Goal: Transaction & Acquisition: Book appointment/travel/reservation

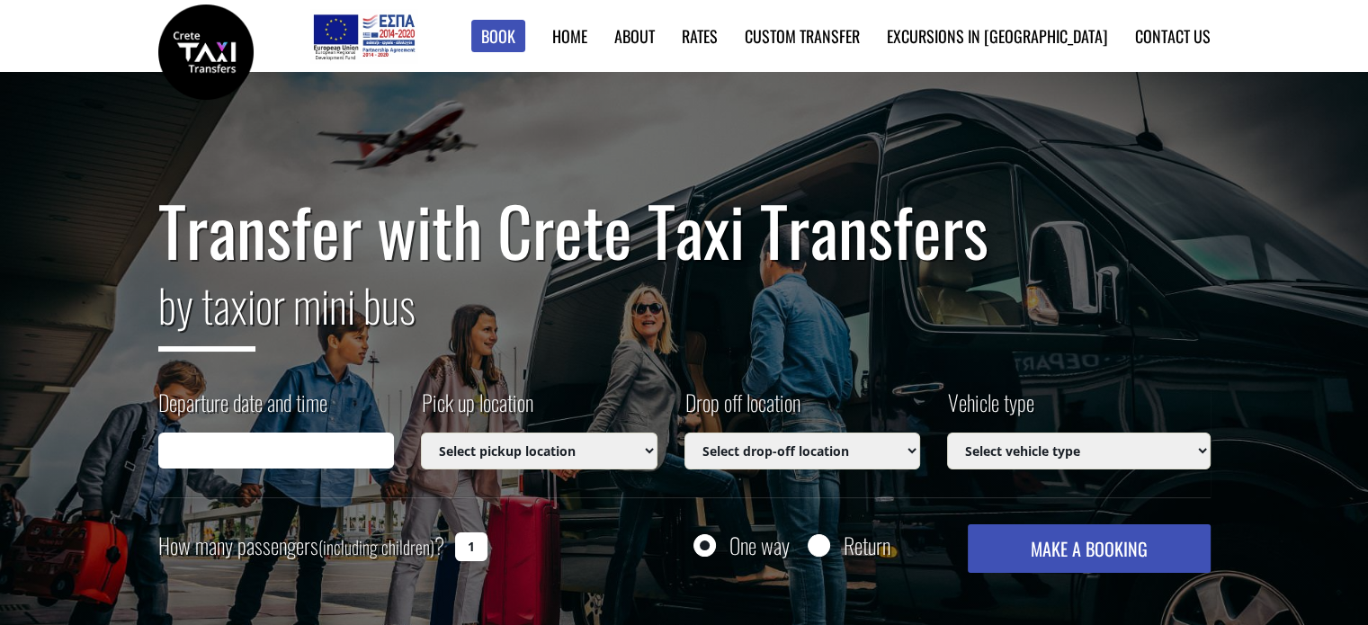
click at [280, 442] on input "Departure date and time" at bounding box center [276, 451] width 237 height 36
type input "[DATE] 19:47"
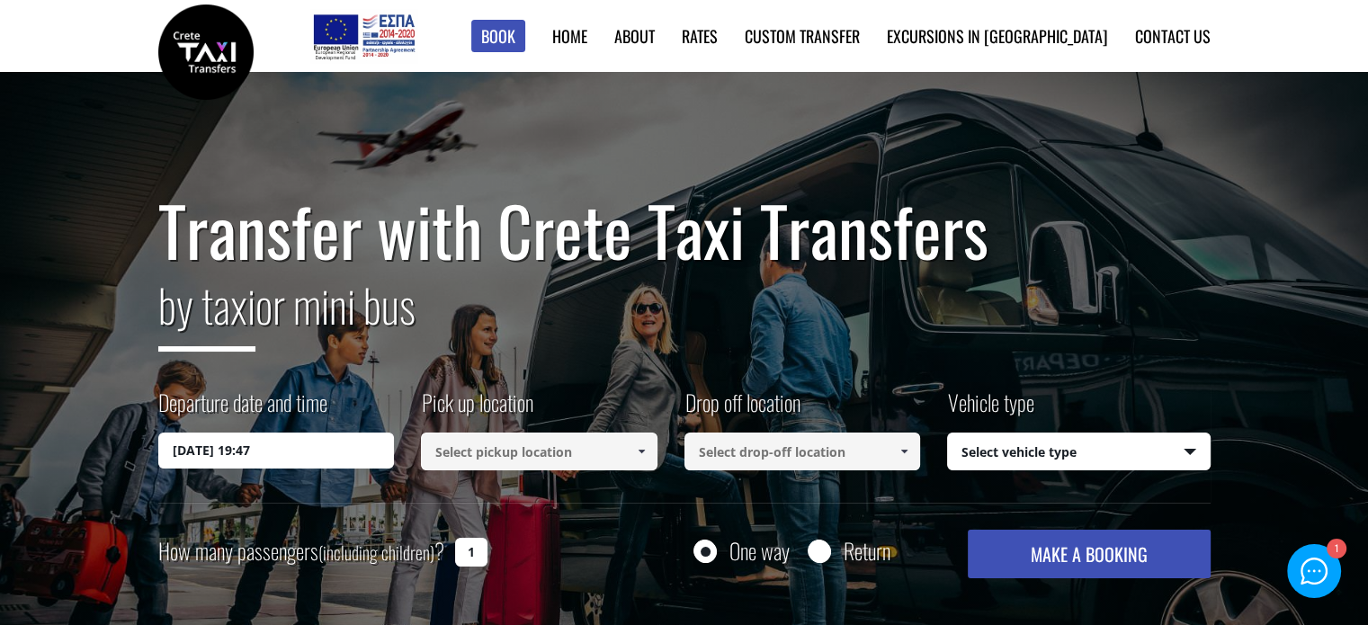
click at [289, 458] on input "[DATE] 19:47" at bounding box center [276, 451] width 237 height 36
click at [290, 451] on input "[DATE] 19:47" at bounding box center [276, 451] width 237 height 36
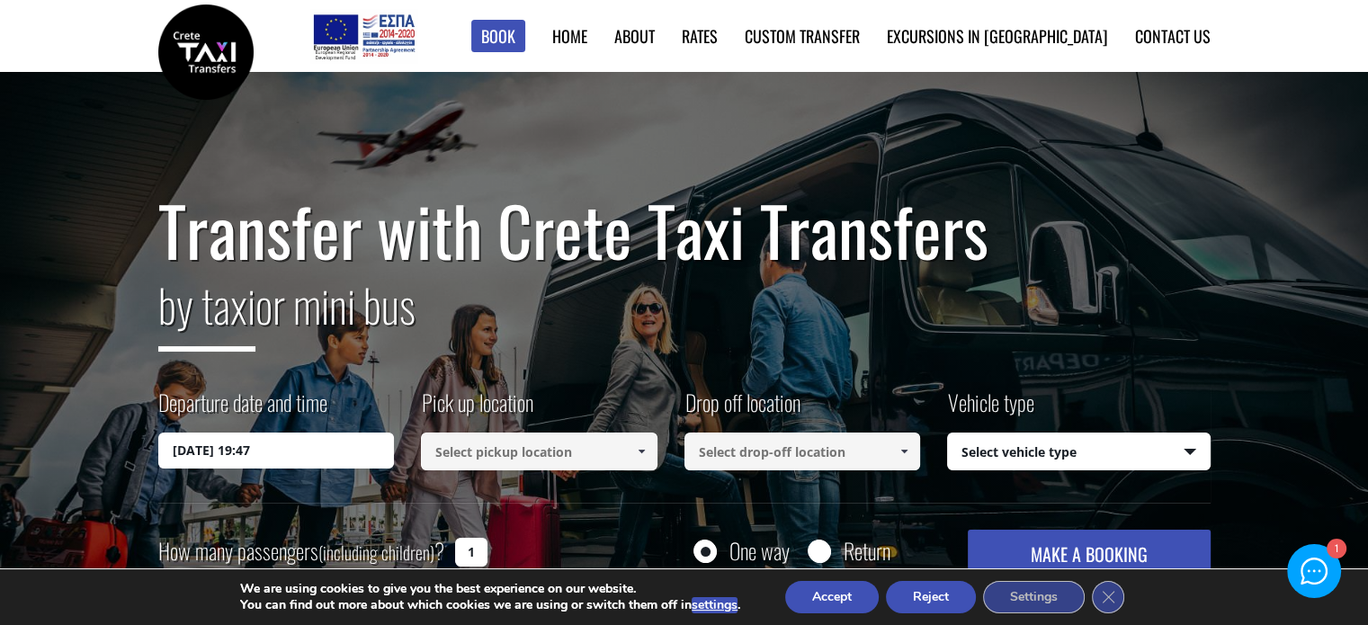
click at [201, 439] on input "[DATE] 19:47" at bounding box center [276, 451] width 237 height 36
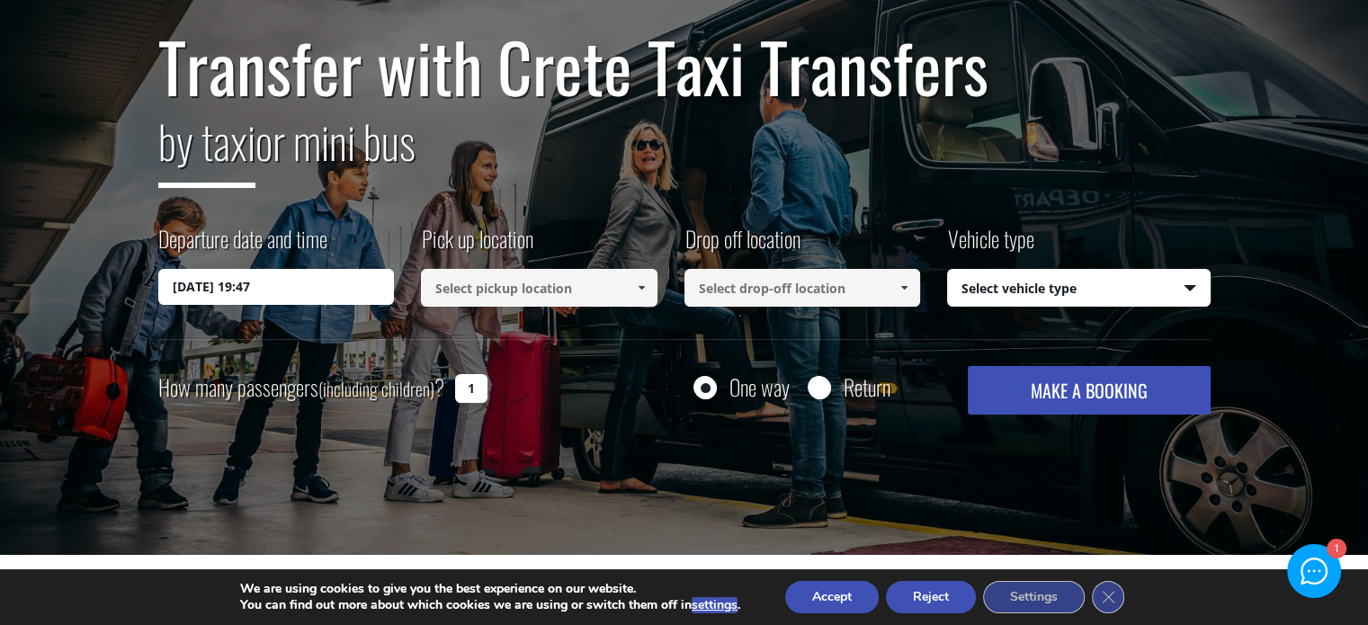
scroll to position [165, 0]
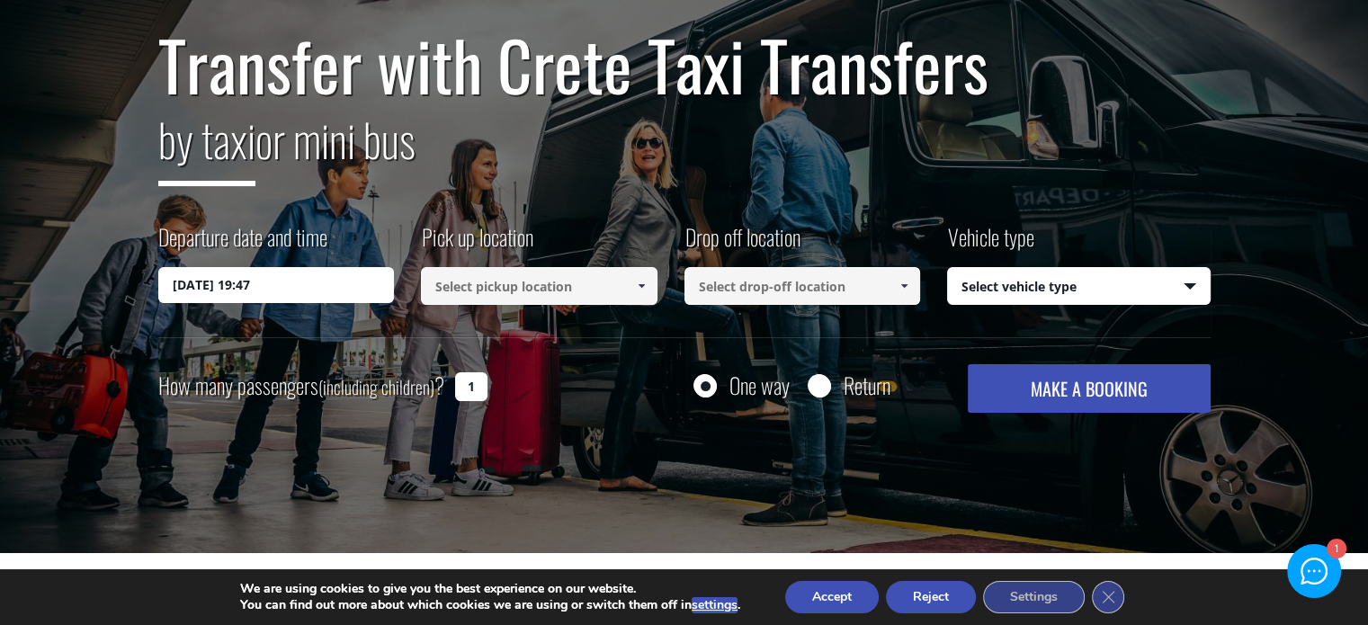
click at [219, 283] on input "[DATE] 19:47" at bounding box center [276, 285] width 237 height 36
click at [482, 298] on input at bounding box center [539, 286] width 237 height 38
click at [482, 278] on input at bounding box center [539, 286] width 237 height 38
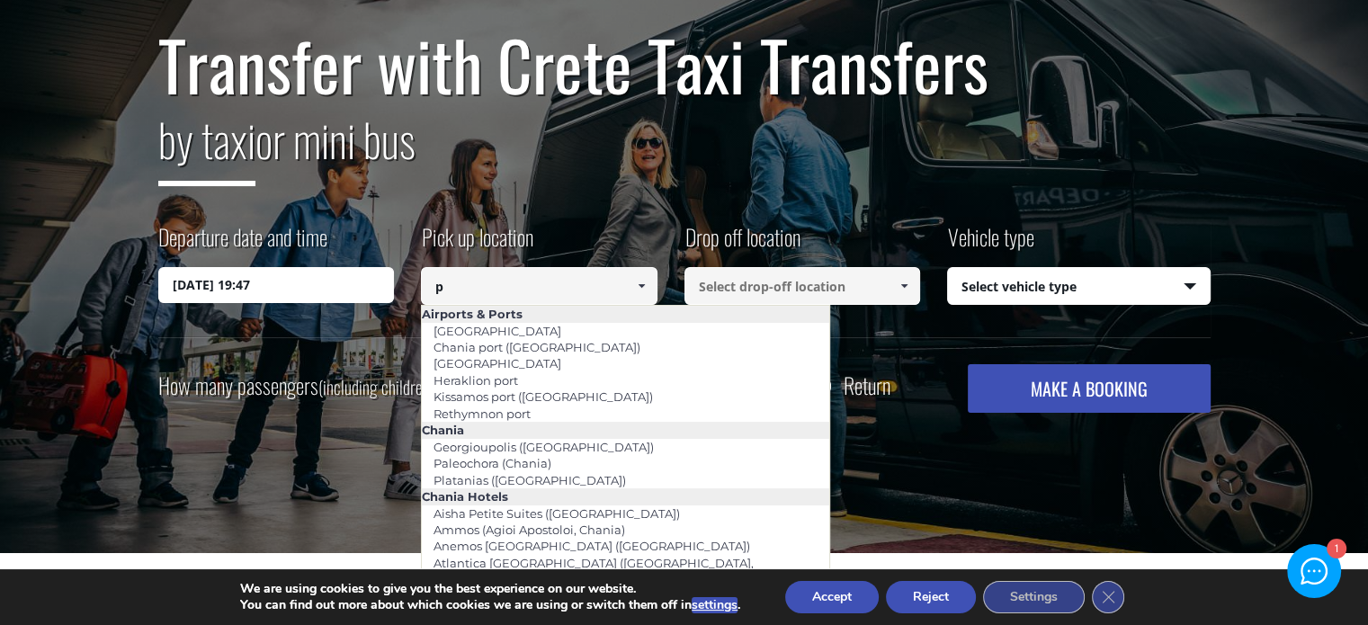
type input "p"
